Goal: Task Accomplishment & Management: Manage account settings

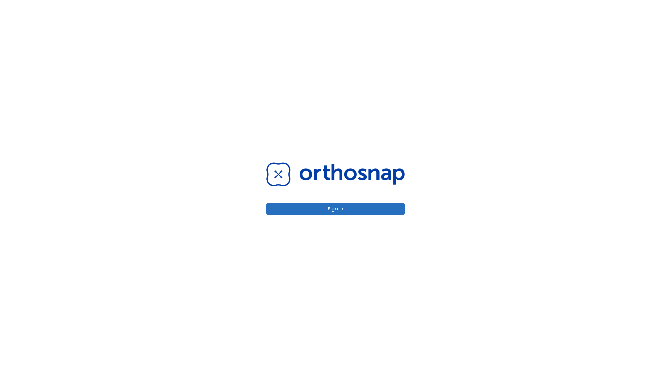
click at [336, 209] on button "Sign in" at bounding box center [335, 209] width 138 height 12
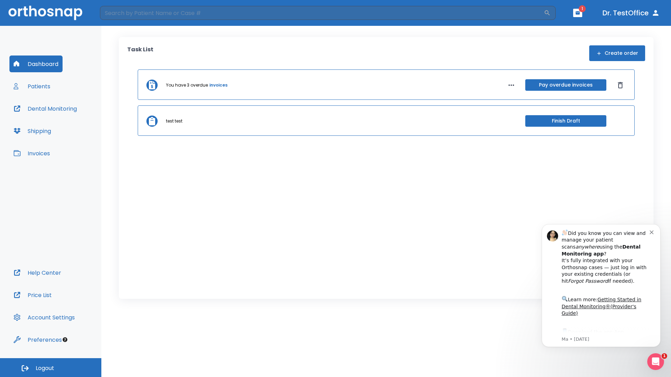
click at [51, 368] on span "Logout" at bounding box center [45, 369] width 19 height 8
